Goal: Information Seeking & Learning: Learn about a topic

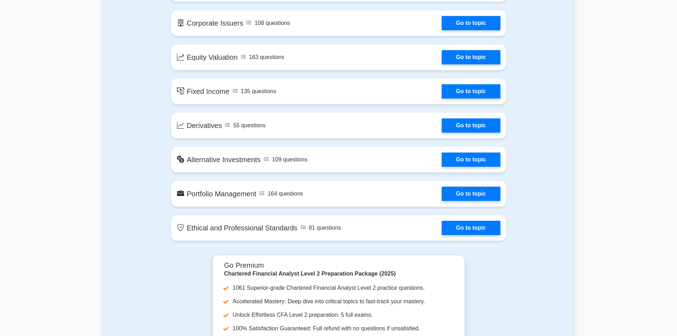
scroll to position [569, 0]
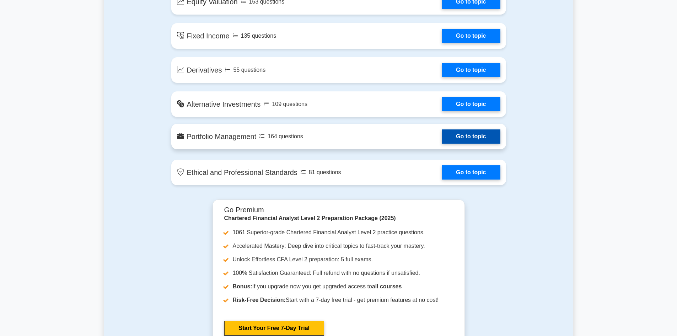
click at [448, 136] on link "Go to topic" at bounding box center [471, 136] width 58 height 14
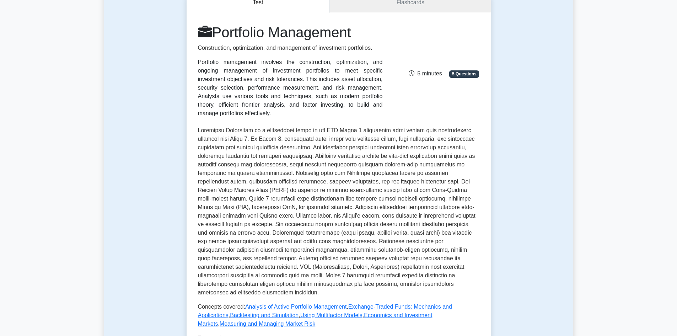
scroll to position [178, 0]
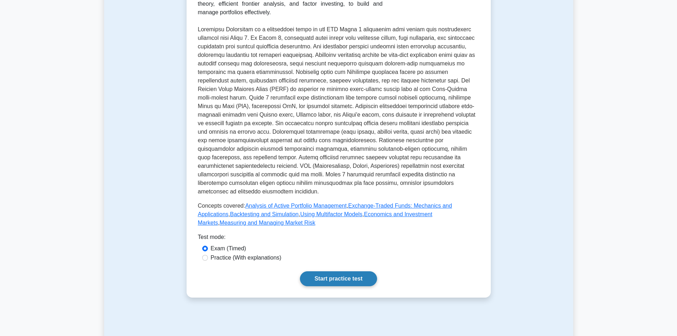
click at [330, 271] on link "Start practice test" at bounding box center [338, 278] width 77 height 15
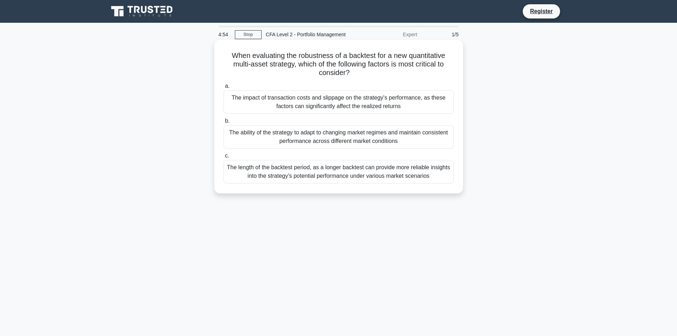
click at [250, 97] on div "The impact of transaction costs and slippage on the strategy's performance, as …" at bounding box center [339, 101] width 230 height 23
click at [224, 89] on input "a. The impact of transaction costs and slippage on the strategy's performance, …" at bounding box center [224, 86] width 0 height 5
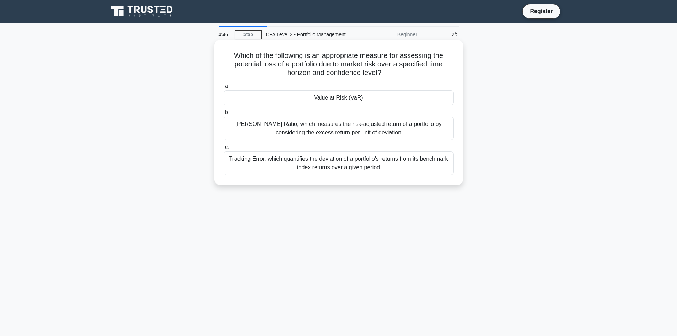
click at [250, 66] on h5 "Which of the following is an appropriate measure for assessing the potential lo…" at bounding box center [339, 64] width 232 height 26
click at [299, 163] on div "Tracking Error, which quantifies the deviation of a portfolio's returns from it…" at bounding box center [339, 162] width 230 height 23
click at [224, 150] on input "c. Tracking Error, which quantifies the deviation of a portfolio's returns from…" at bounding box center [224, 147] width 0 height 5
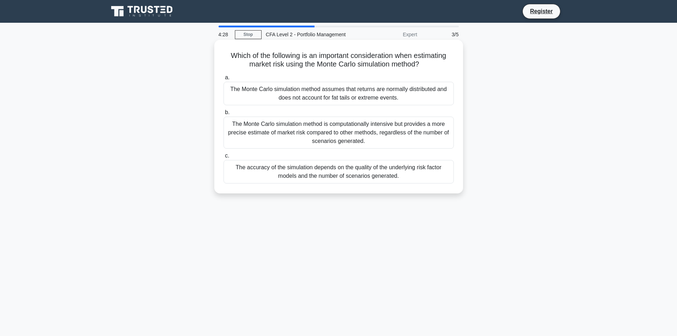
click at [301, 122] on div "The Monte Carlo simulation method is computationally intensive but provides a m…" at bounding box center [339, 133] width 230 height 32
click at [224, 115] on input "b. The Monte Carlo simulation method is computationally intensive but provides …" at bounding box center [224, 112] width 0 height 5
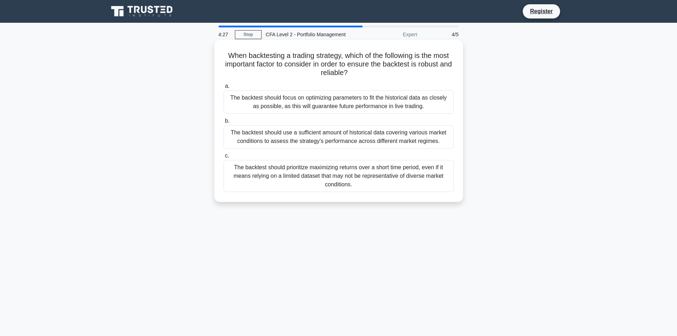
click at [307, 99] on div "The backtest should focus on optimizing parameters to fit the historical data a…" at bounding box center [339, 101] width 230 height 23
click at [224, 89] on input "a. The backtest should focus on optimizing parameters to fit the historical dat…" at bounding box center [224, 86] width 0 height 5
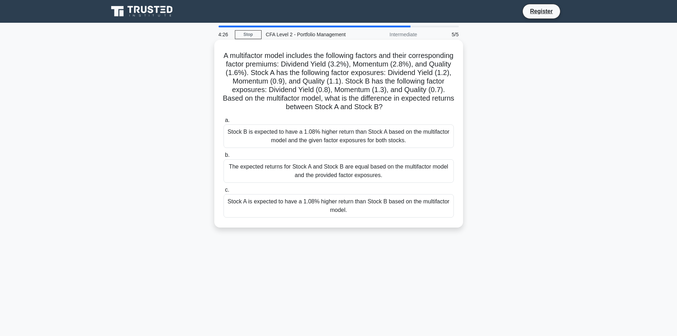
click at [303, 182] on div "The expected returns for Stock A and Stock B are equal based on the multifactor…" at bounding box center [339, 170] width 230 height 23
click at [224, 157] on input "b. The expected returns for Stock A and Stock B are equal based on the multifac…" at bounding box center [224, 155] width 0 height 5
